Goal: Information Seeking & Learning: Learn about a topic

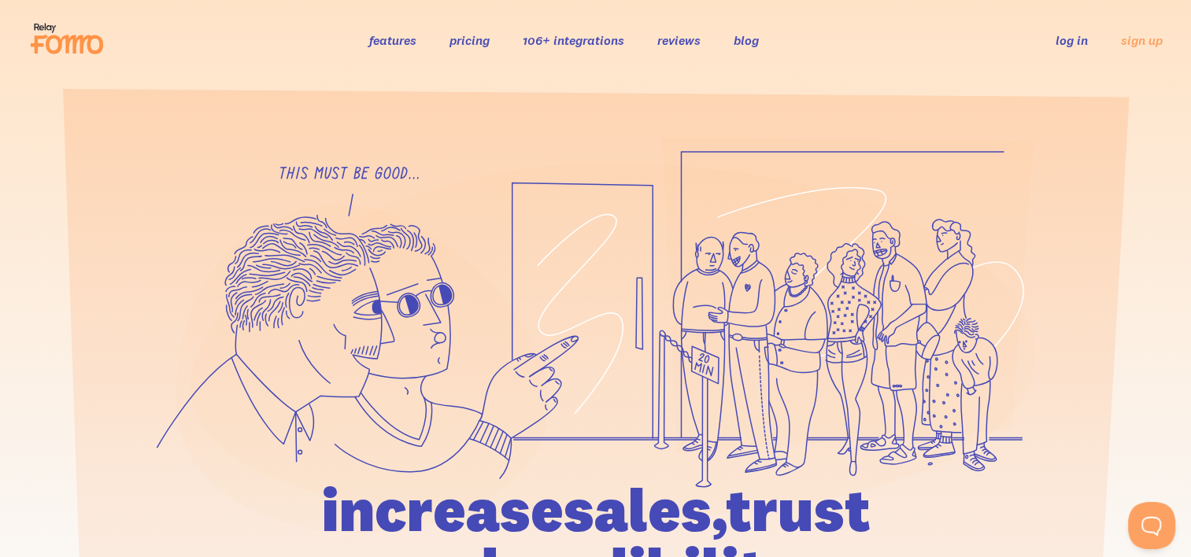
click at [481, 46] on link "pricing" at bounding box center [470, 40] width 40 height 16
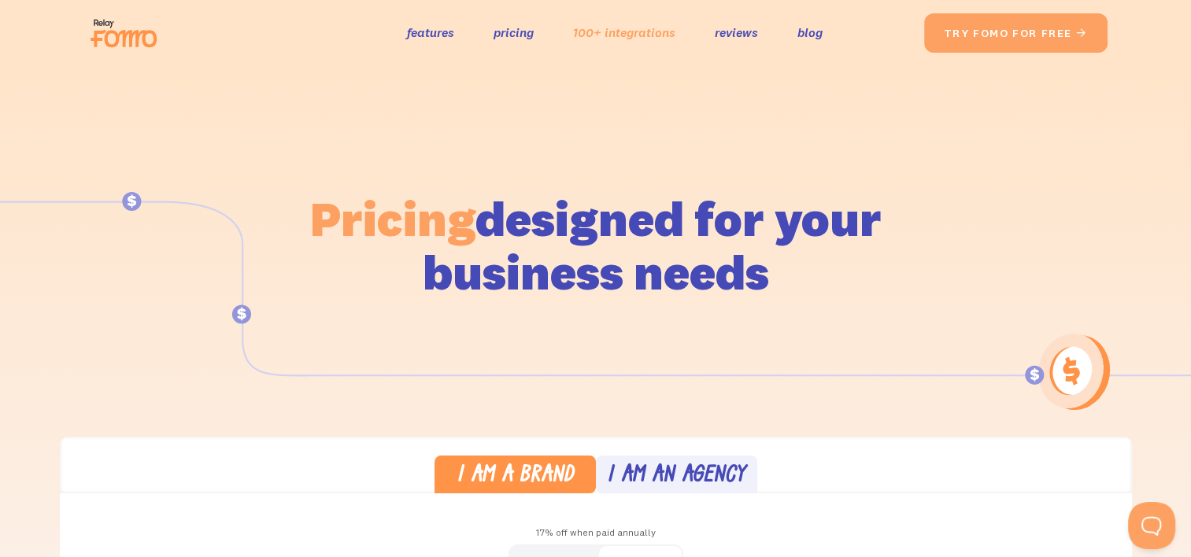
click at [606, 32] on link "100+ integrations" at bounding box center [624, 32] width 102 height 23
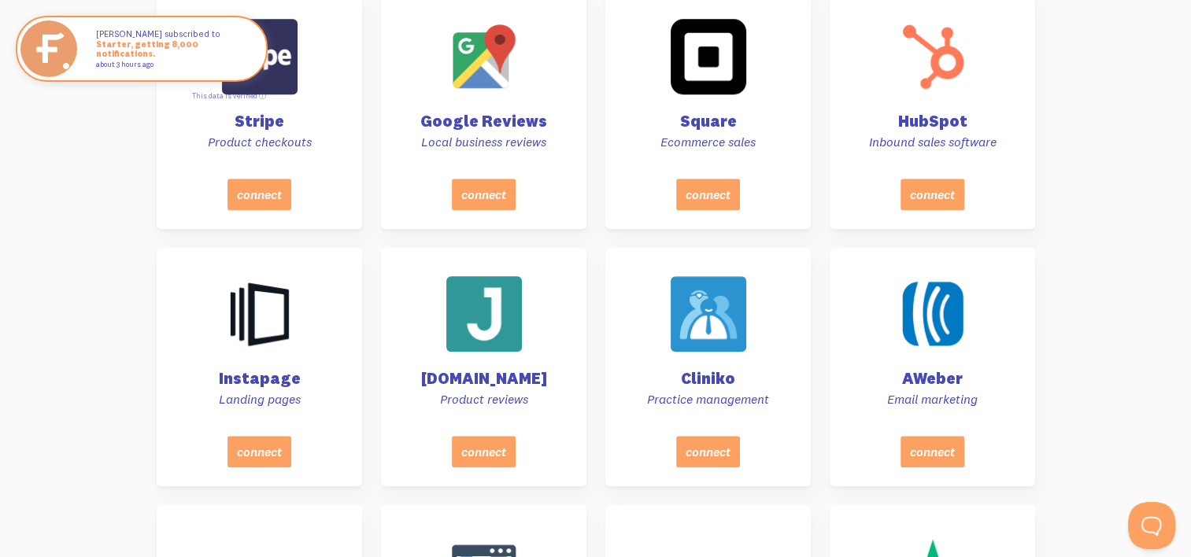
scroll to position [1416, 0]
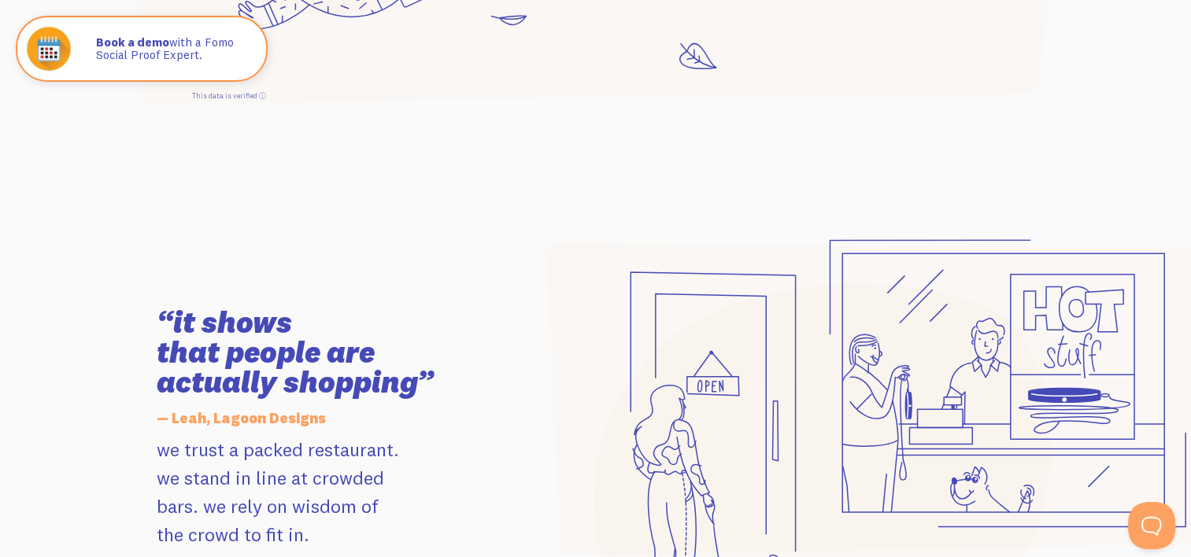
scroll to position [1413, 0]
